Goal: Task Accomplishment & Management: Manage account settings

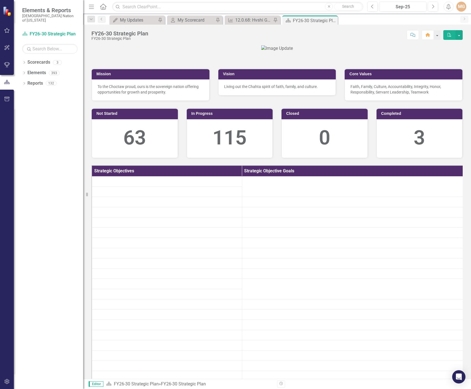
click at [429, 52] on div at bounding box center [276, 48] width 371 height 6
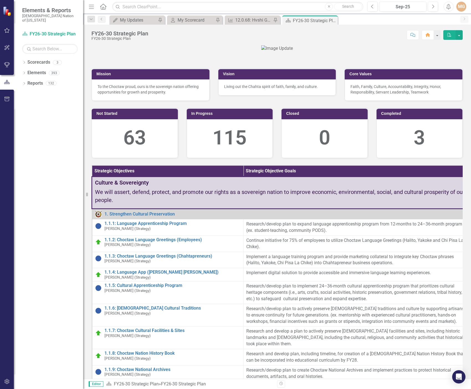
click at [443, 52] on div at bounding box center [276, 48] width 371 height 6
click at [171, 52] on div at bounding box center [276, 48] width 371 height 6
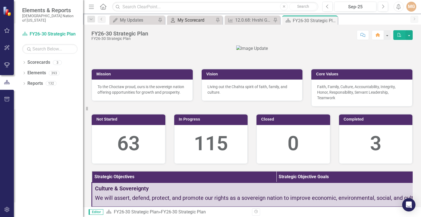
click at [186, 21] on div "My Scorecard" at bounding box center [196, 20] width 37 height 7
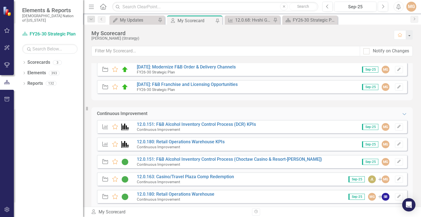
scroll to position [305, 0]
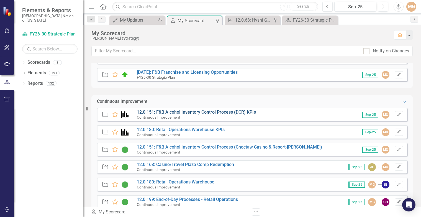
click at [204, 112] on link "12.0.151: F&B Alcohol Inventory Control Process (DCR) KPIs" at bounding box center [196, 111] width 119 height 5
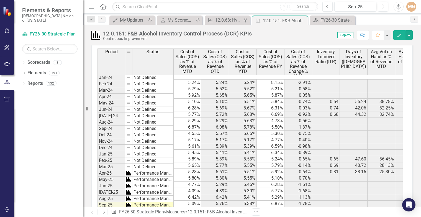
scroll to position [469, 0]
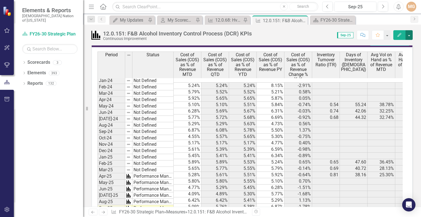
click at [410, 35] on button "button" at bounding box center [408, 35] width 7 height 10
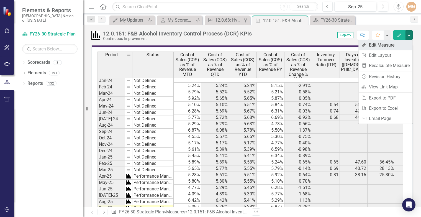
click at [392, 46] on link "Edit Edit Measure" at bounding box center [385, 45] width 54 height 10
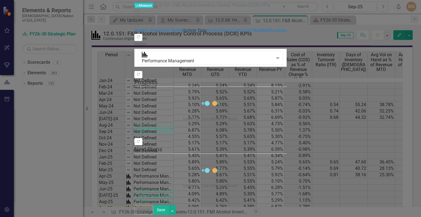
click at [182, 33] on link "Update Data" at bounding box center [194, 30] width 25 height 5
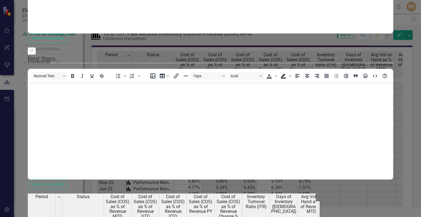
scroll to position [0, 0]
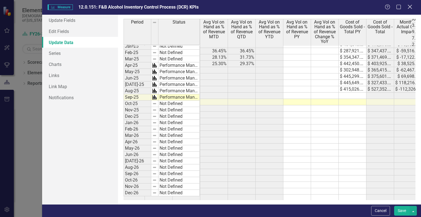
click at [413, 8] on icon "Close" at bounding box center [409, 6] width 7 height 5
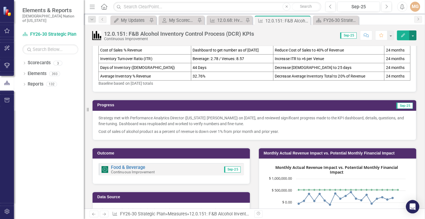
scroll to position [22, 0]
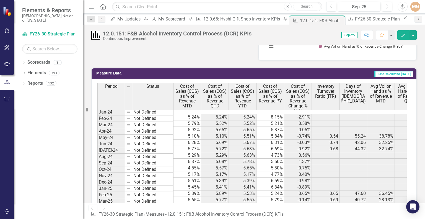
scroll to position [465, 0]
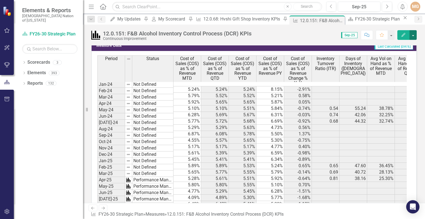
click at [412, 34] on button "button" at bounding box center [413, 35] width 7 height 10
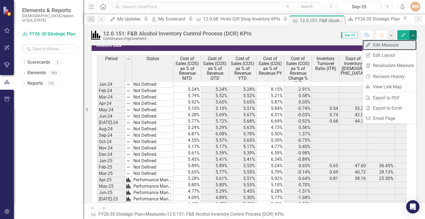
click at [402, 46] on link "Edit Edit Measure" at bounding box center [390, 45] width 54 height 10
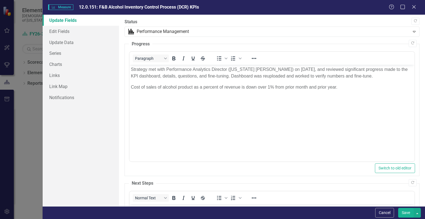
scroll to position [0, 0]
click at [71, 40] on link "Update Data" at bounding box center [81, 42] width 76 height 11
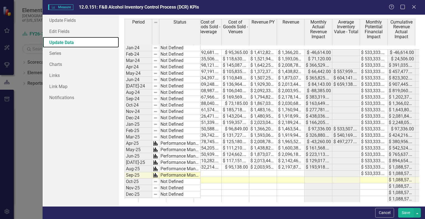
scroll to position [0, 525]
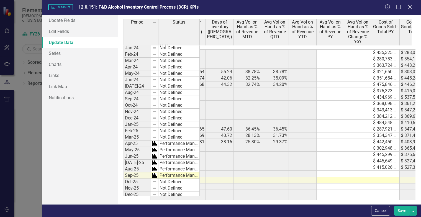
click at [418, 61] on div "Period Status Cost of Sales (COS) as % of Revenue MTD Cost of Sales (COS) as % …" at bounding box center [269, 109] width 303 height 189
click at [415, 70] on div "Period Status Cost of Sales (COS) as % of Revenue MTD Cost of Sales (COS) as % …" at bounding box center [269, 109] width 303 height 189
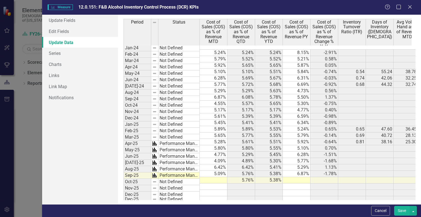
scroll to position [418, 0]
